Goal: Transaction & Acquisition: Purchase product/service

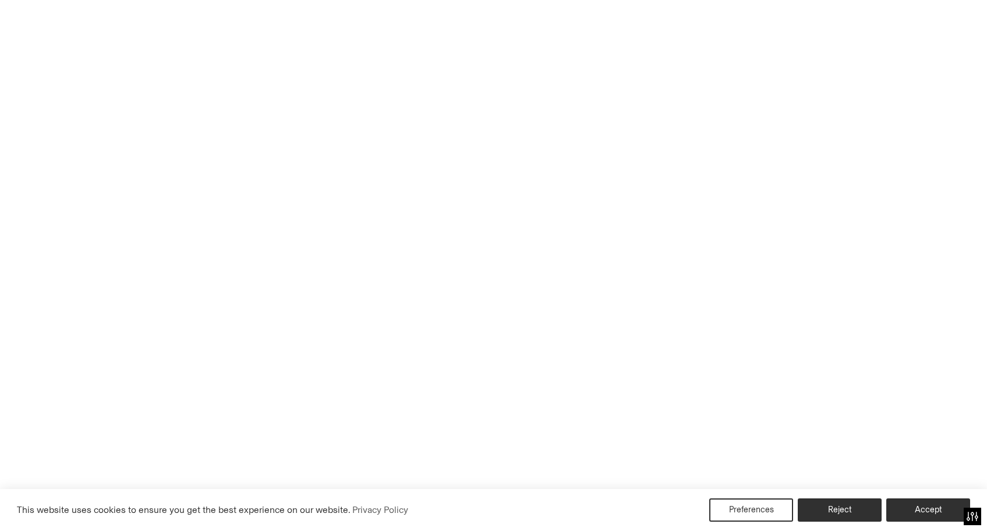
click at [33, 92] on link "Shop All" at bounding box center [31, 92] width 34 height 8
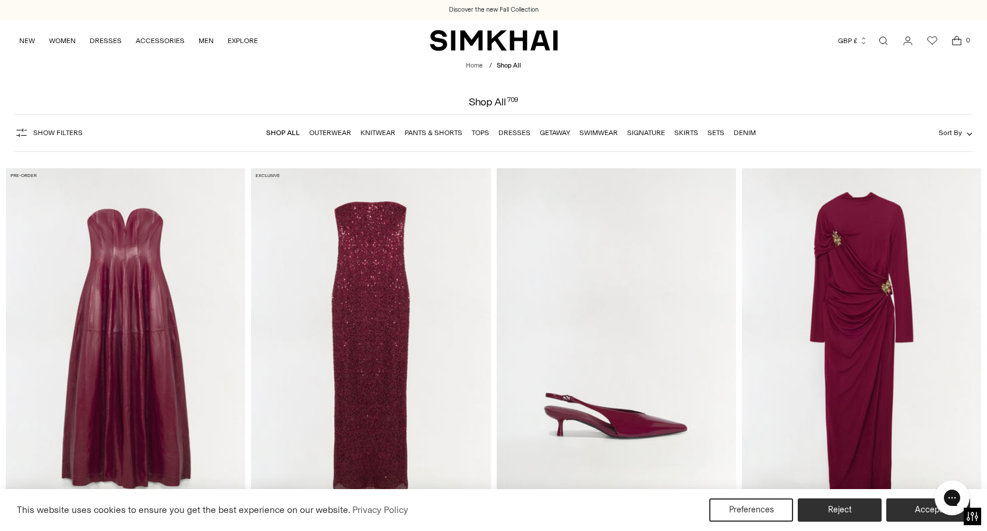
click at [952, 140] on div "Show Filters Show Filters Shop All Outerwear Knitwear Pants & Shorts Tops Dress…" at bounding box center [493, 133] width 957 height 38
click at [952, 136] on span "Sort By" at bounding box center [950, 133] width 23 height 8
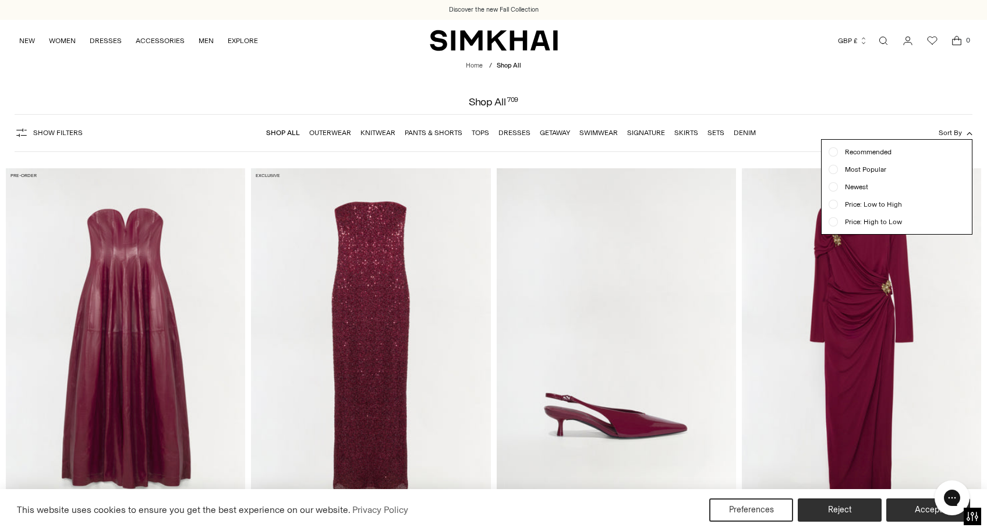
click at [847, 188] on span "Newest" at bounding box center [853, 187] width 30 height 10
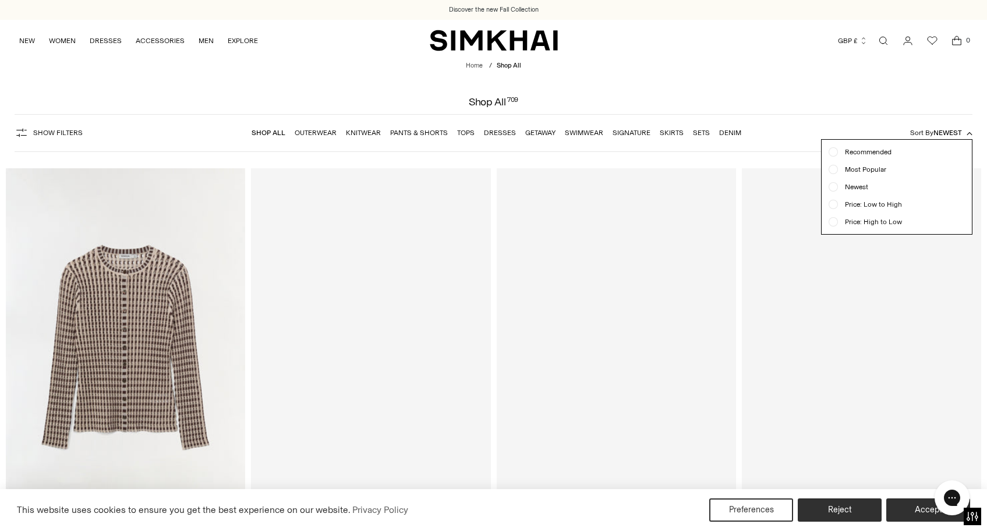
scroll to position [86, 0]
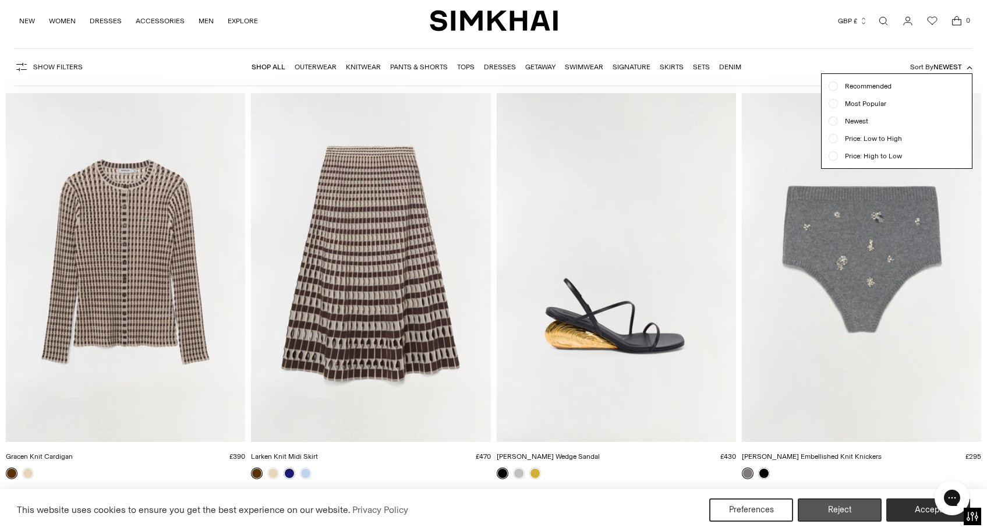
click at [832, 507] on button "Reject" at bounding box center [840, 510] width 84 height 23
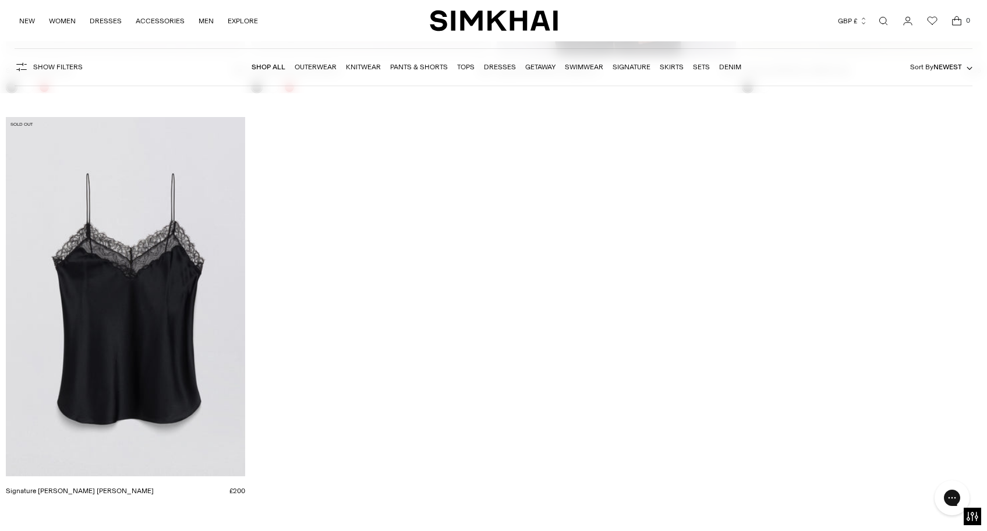
scroll to position [74148, 0]
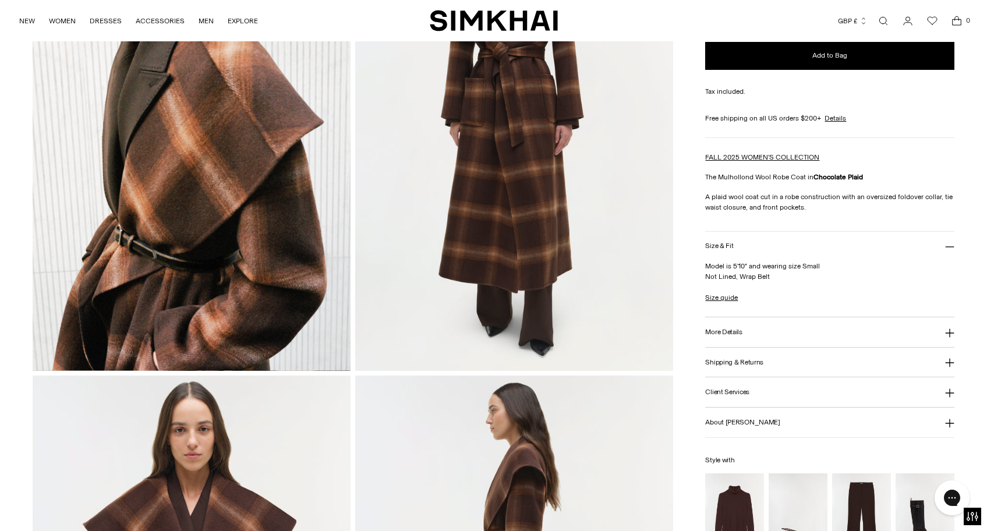
scroll to position [248, 0]
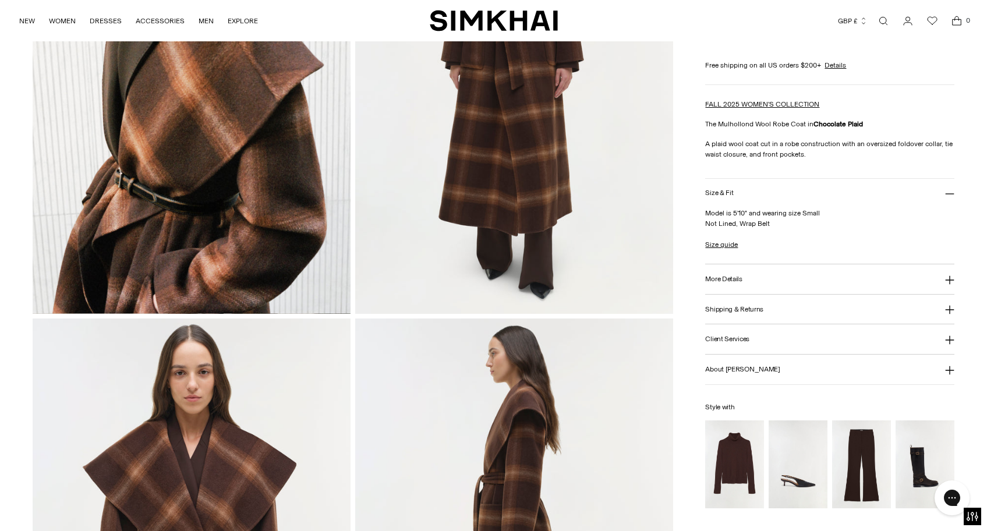
click at [261, 181] on img at bounding box center [192, 75] width 318 height 477
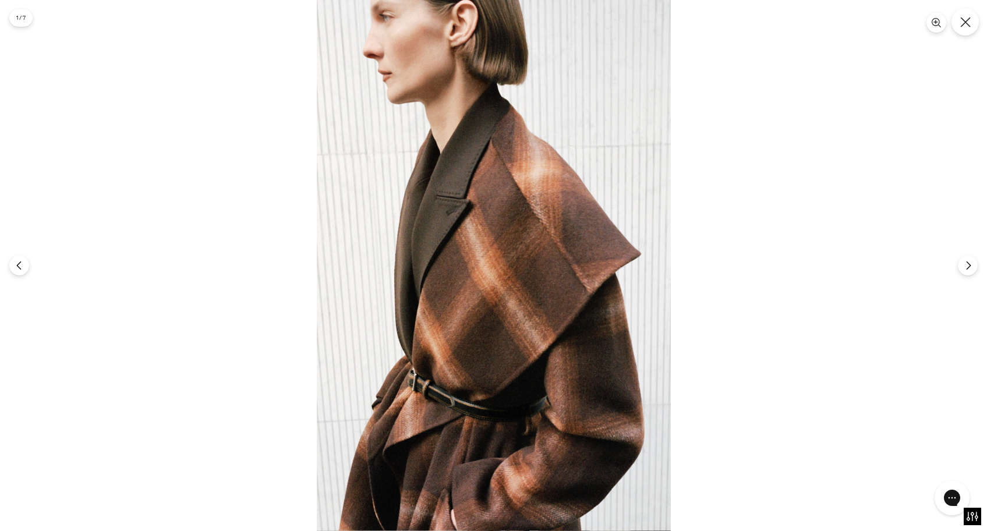
click at [963, 27] on button "Close" at bounding box center [965, 21] width 27 height 27
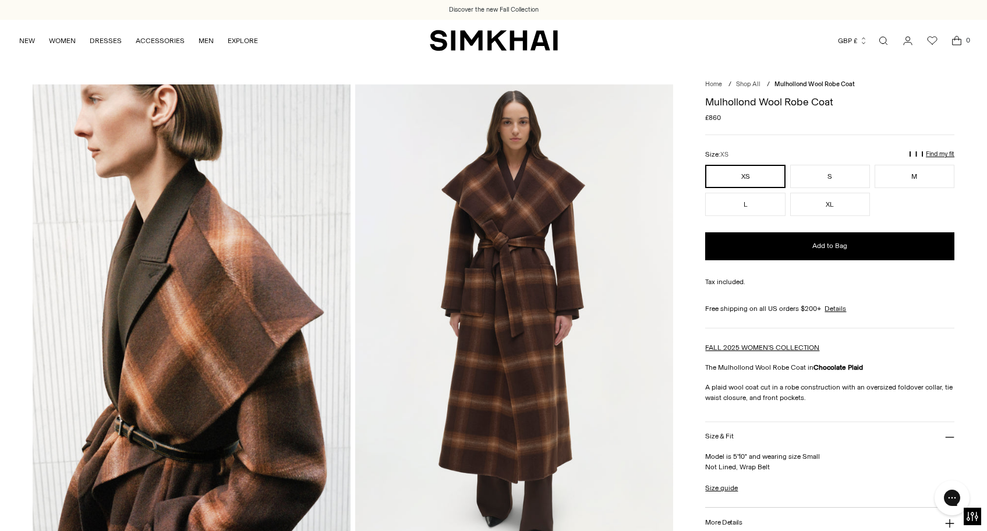
scroll to position [0, 0]
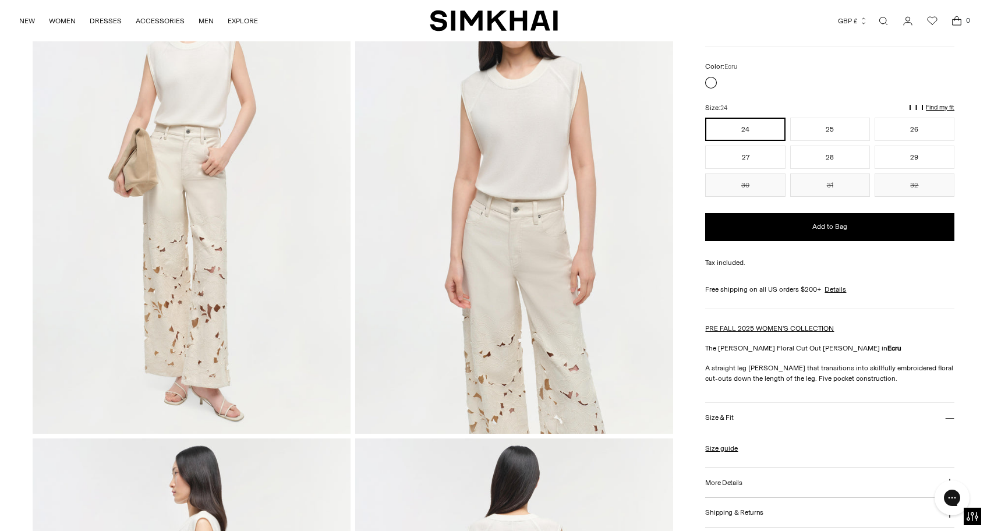
scroll to position [96, 0]
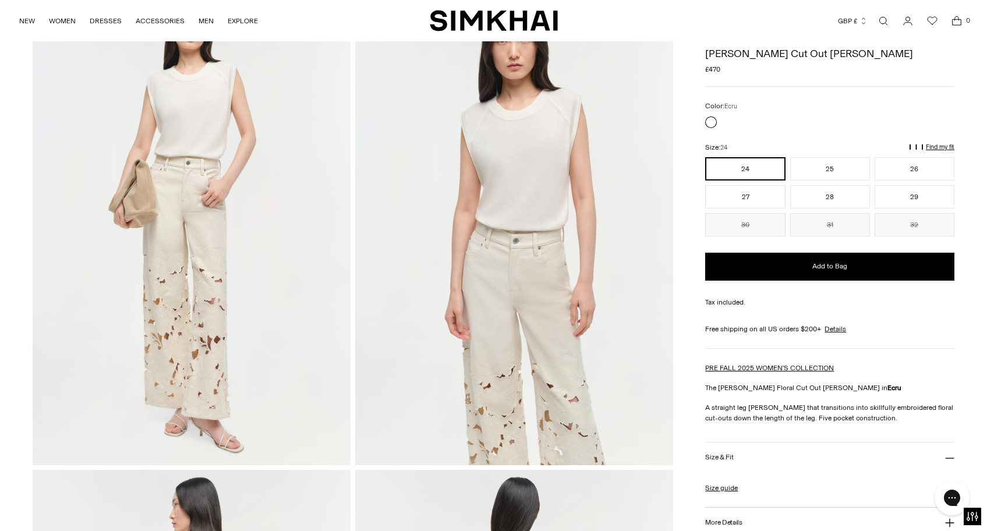
click at [288, 264] on img at bounding box center [192, 226] width 318 height 477
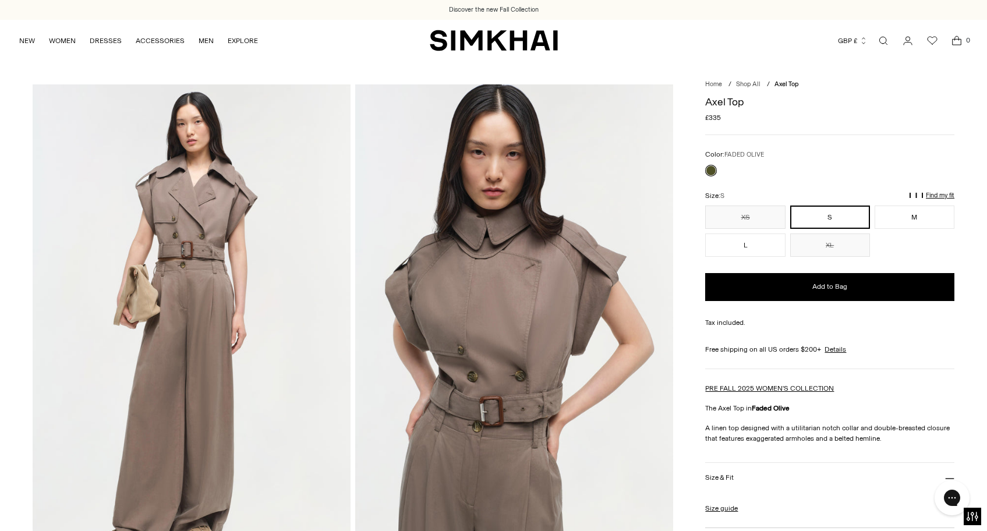
click at [547, 267] on img at bounding box center [514, 322] width 318 height 477
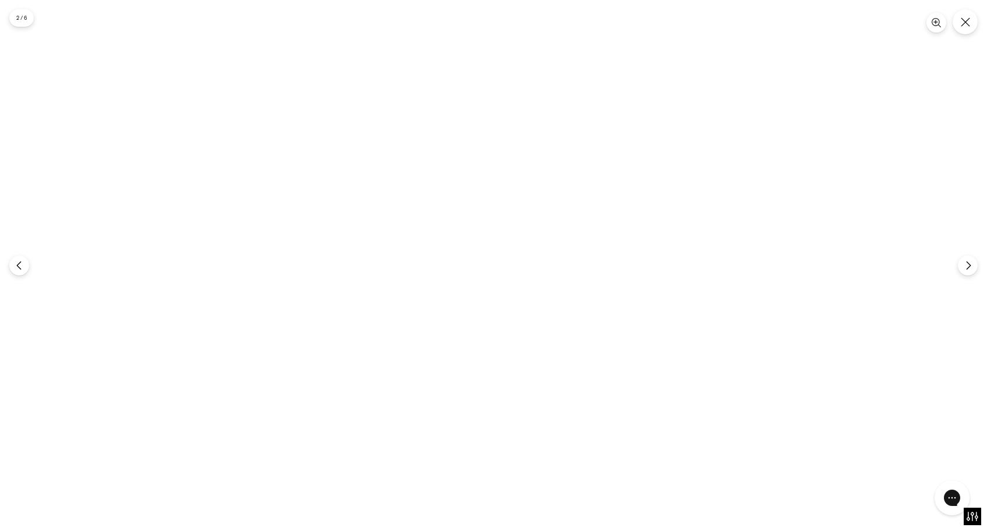
click at [535, 245] on img at bounding box center [493, 265] width 354 height 531
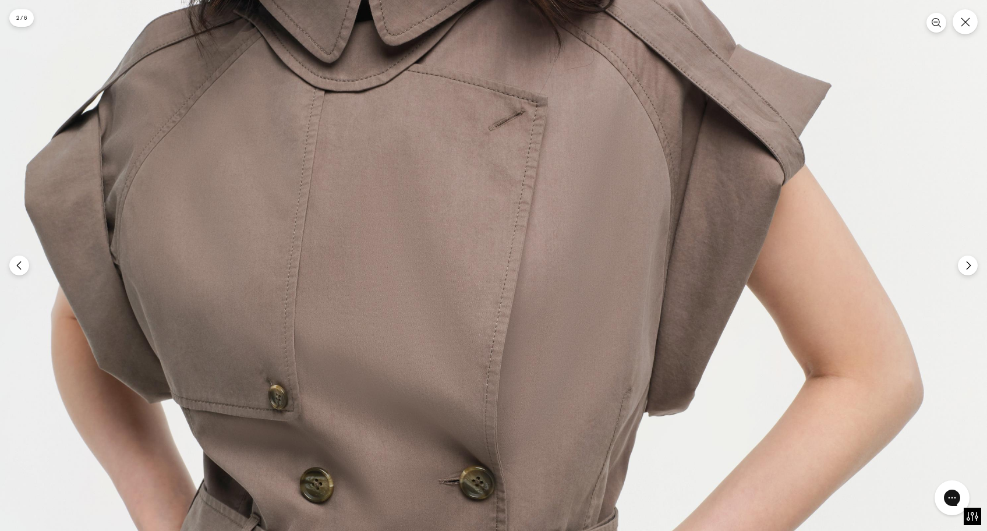
click at [554, 294] on img at bounding box center [456, 306] width 1062 height 1593
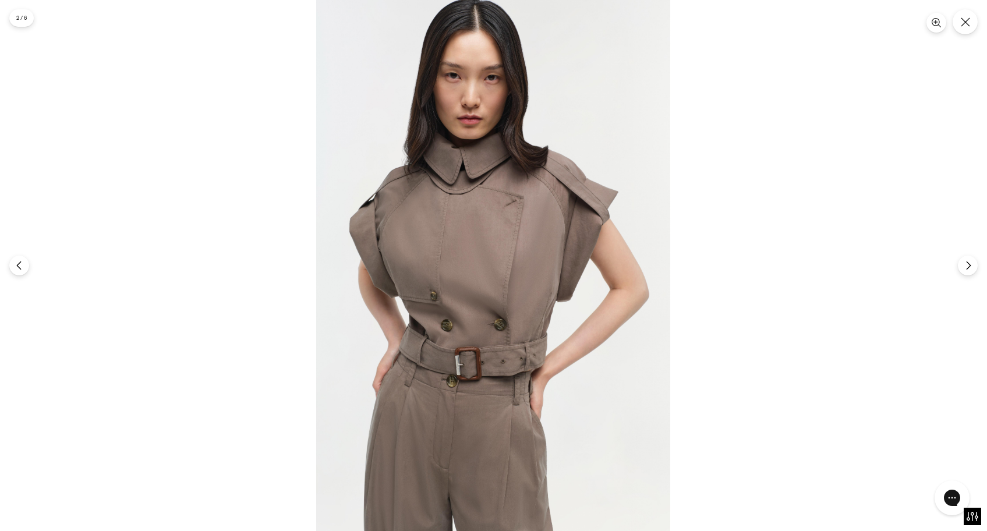
click at [554, 294] on img at bounding box center [493, 265] width 354 height 531
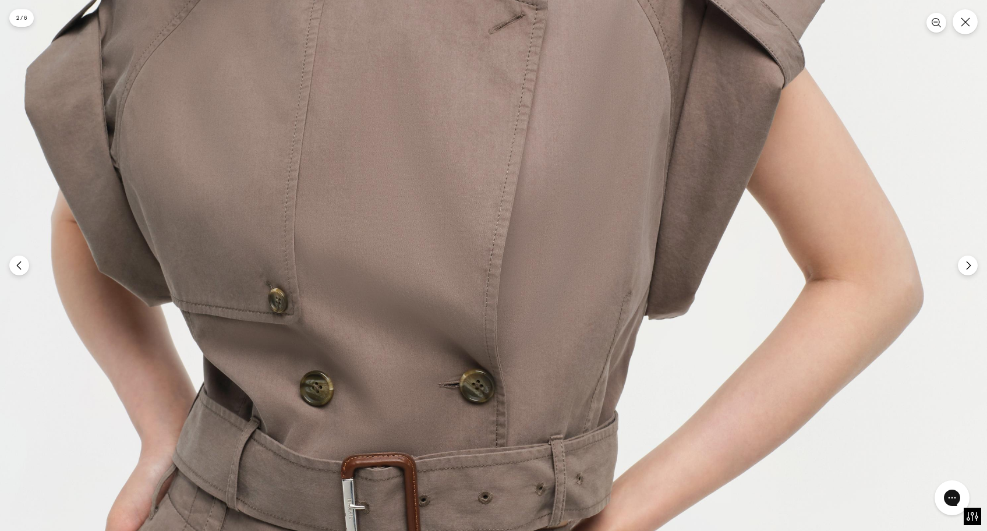
click at [616, 238] on img at bounding box center [456, 209] width 1062 height 1593
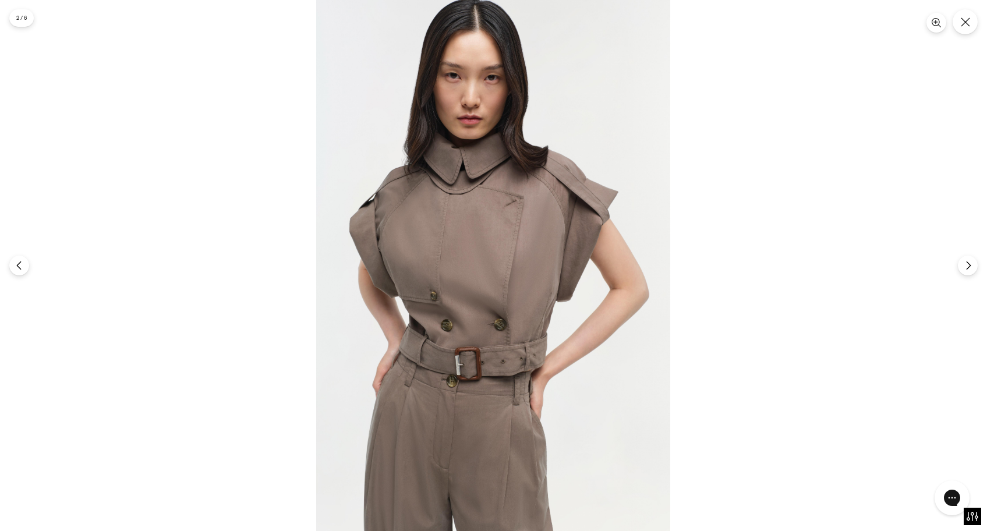
click at [487, 142] on img at bounding box center [493, 265] width 354 height 531
click at [965, 19] on icon "Close" at bounding box center [965, 22] width 10 height 10
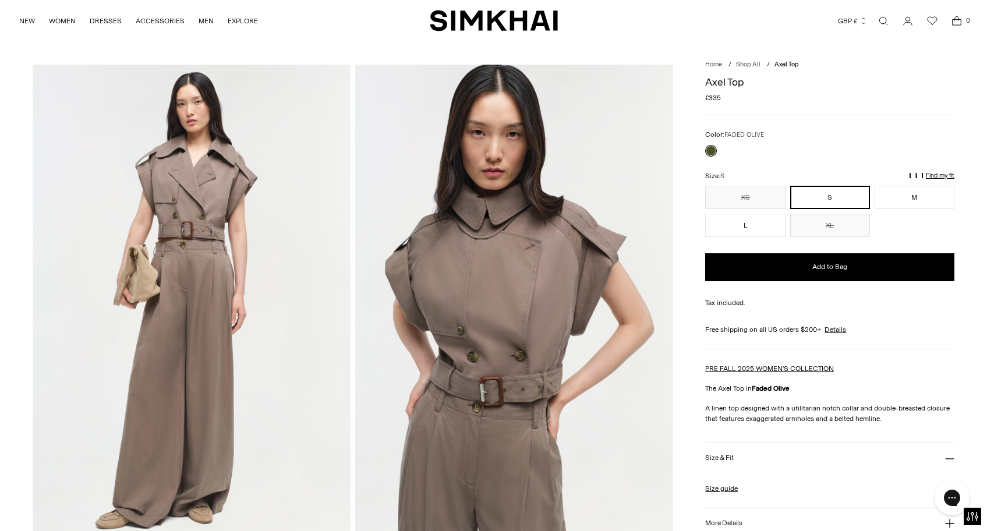
scroll to position [27, 0]
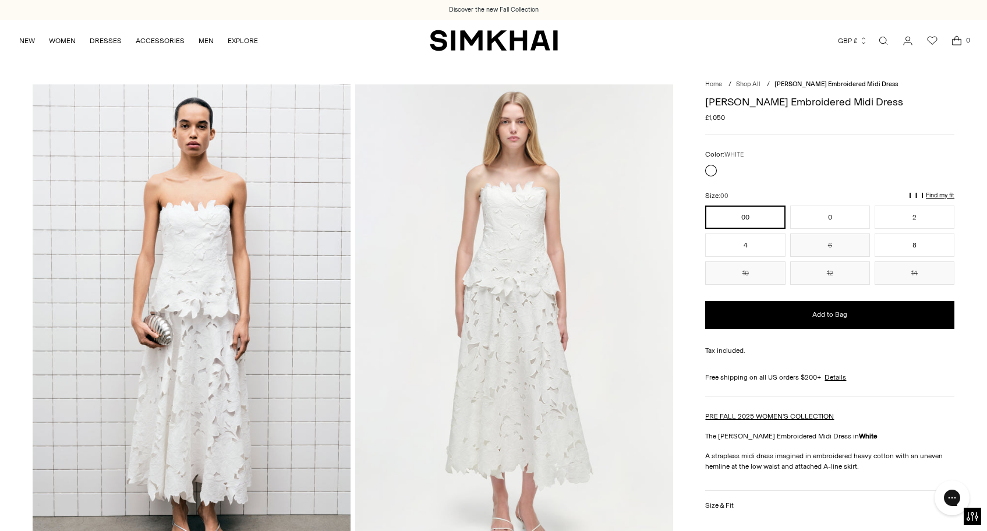
click at [278, 253] on img at bounding box center [192, 322] width 318 height 477
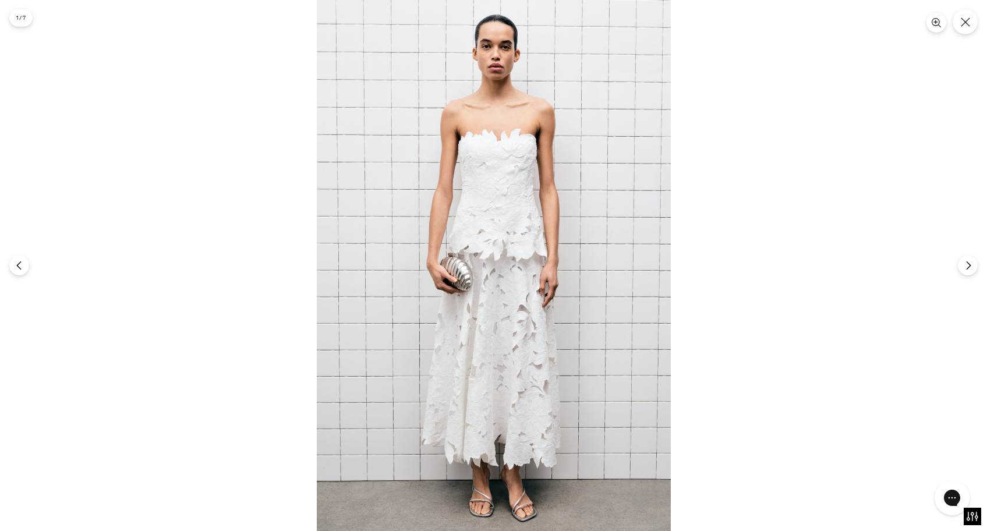
click at [950, 267] on div at bounding box center [493, 265] width 987 height 531
click at [964, 266] on icon "Next" at bounding box center [968, 265] width 10 height 10
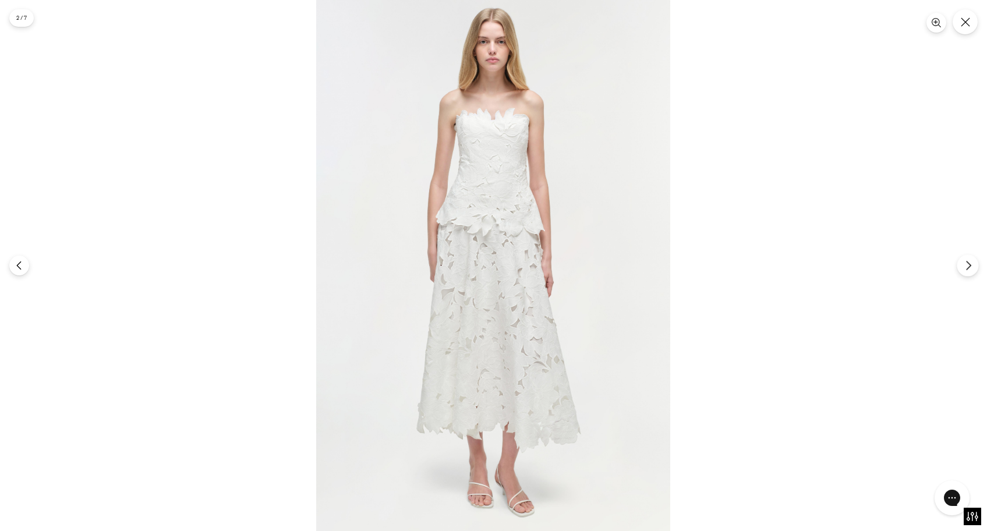
click at [964, 266] on icon "Next" at bounding box center [968, 265] width 10 height 10
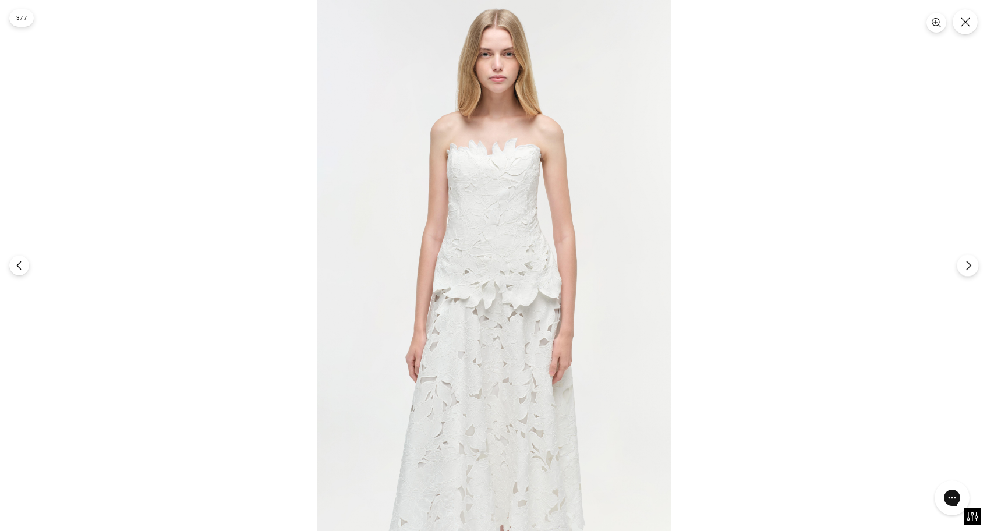
click at [964, 266] on icon "Next" at bounding box center [968, 265] width 10 height 10
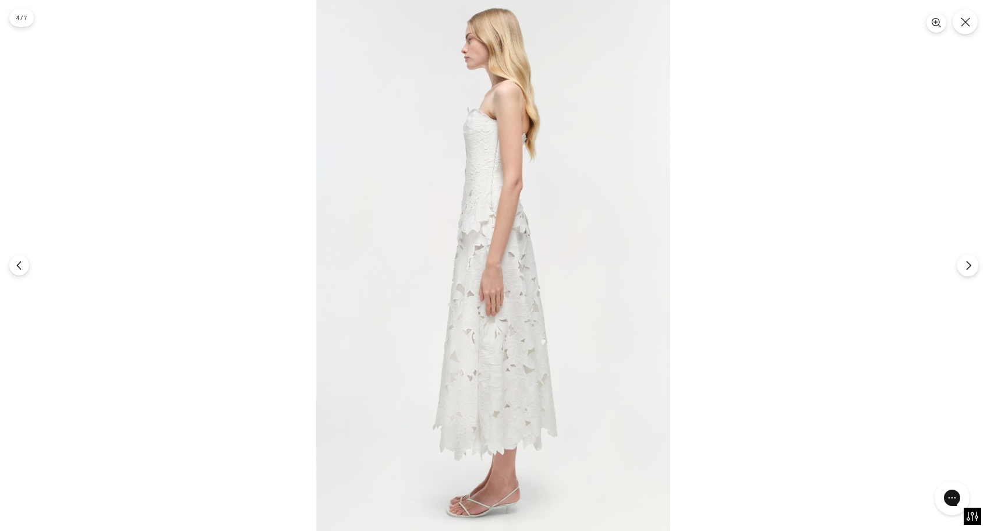
click at [964, 266] on icon "Next" at bounding box center [968, 265] width 10 height 10
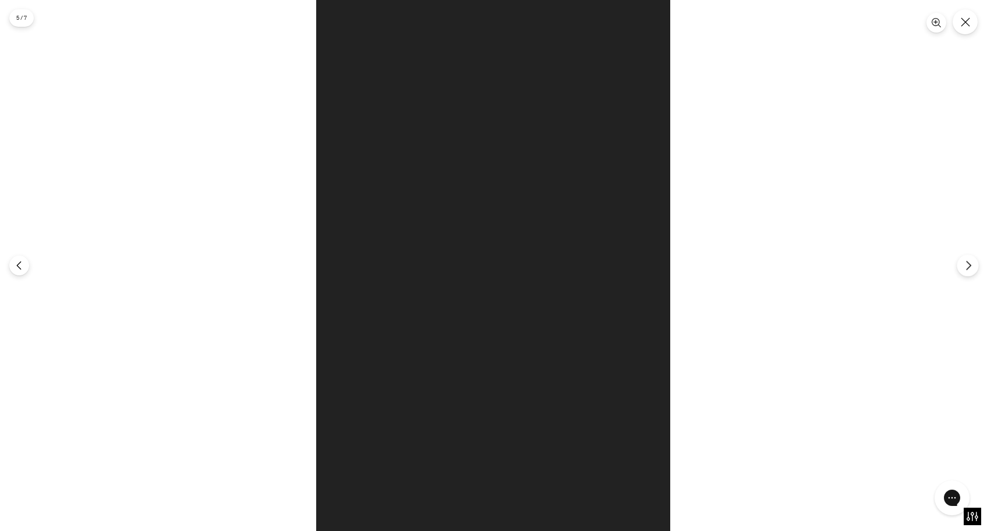
click at [964, 266] on icon "Next" at bounding box center [968, 265] width 10 height 10
